Goal: Navigation & Orientation: Understand site structure

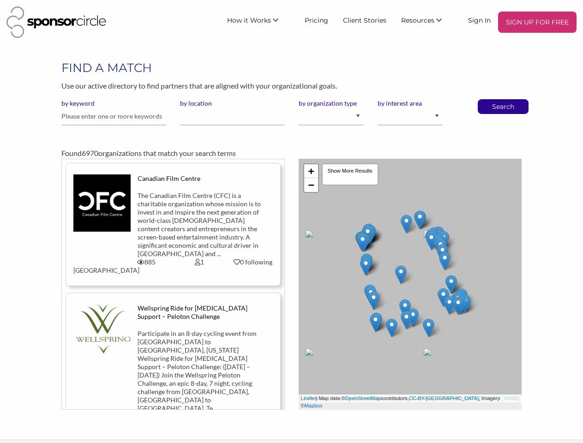
click at [292, 222] on div "+ − Leaflet | Map data © OpenStreetMap contributors, CC-BY-SA , Imagery © Mapbo…" at bounding box center [410, 284] width 237 height 251
click at [261, 20] on span "How it Works" at bounding box center [249, 20] width 44 height 8
click at [427, 20] on span "Resources" at bounding box center [417, 20] width 33 height 8
click at [411, 284] on div "+ − Leaflet | Map data © OpenStreetMap contributors, CC-BY-SA , Imagery © Mapbo…" at bounding box center [410, 284] width 223 height 251
click at [311, 171] on link "+" at bounding box center [311, 171] width 14 height 14
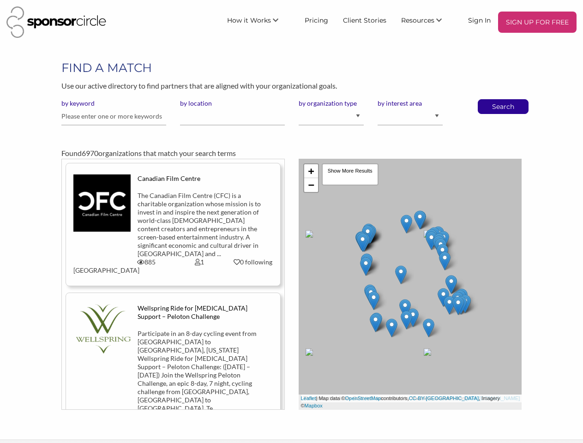
click at [311, 185] on link "−" at bounding box center [311, 185] width 14 height 14
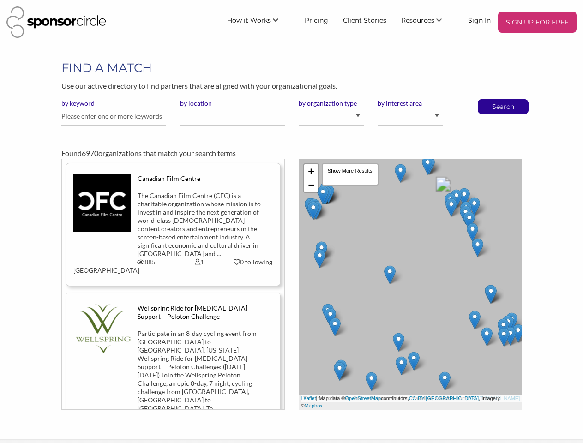
click at [428, 406] on div "Leaflet | Map data © OpenStreetMap contributors, CC-BY-SA , Imagery © Mapbox" at bounding box center [410, 402] width 223 height 15
click at [350, 175] on div "Show More Results" at bounding box center [350, 174] width 57 height 22
